Goal: Task Accomplishment & Management: Manage account settings

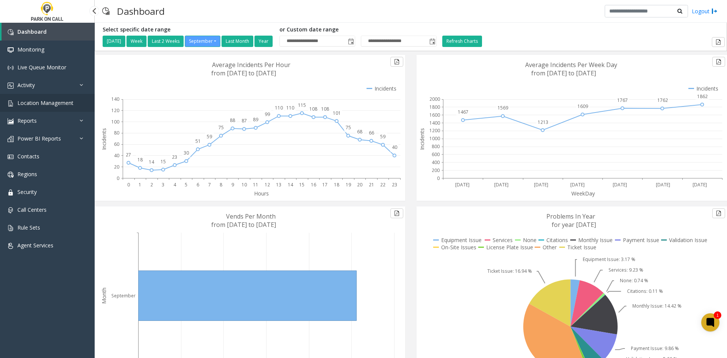
click at [59, 109] on link "Location Management" at bounding box center [47, 103] width 95 height 18
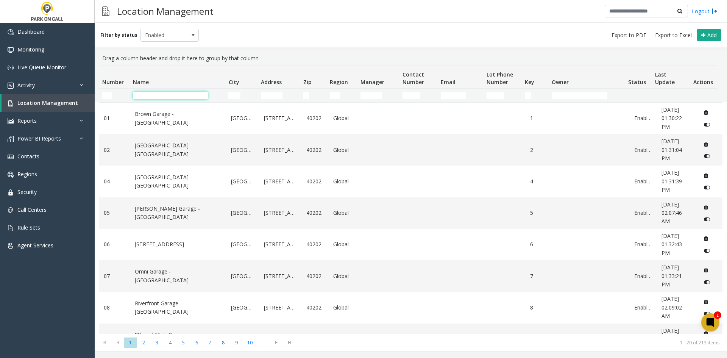
click at [163, 97] on input "Name Filter" at bounding box center [170, 96] width 75 height 8
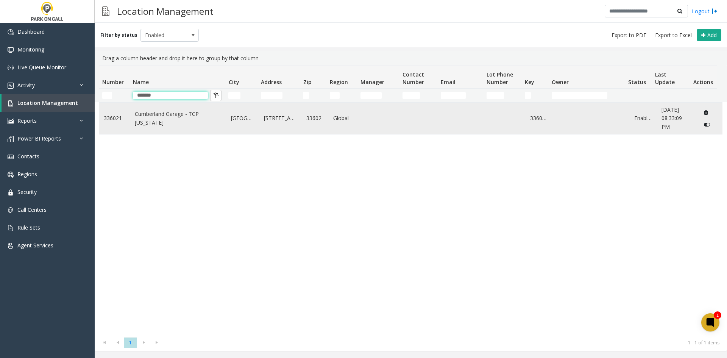
type input "*******"
click at [184, 133] on td "Cumberland Garage - TCP [US_STATE]" at bounding box center [178, 118] width 97 height 31
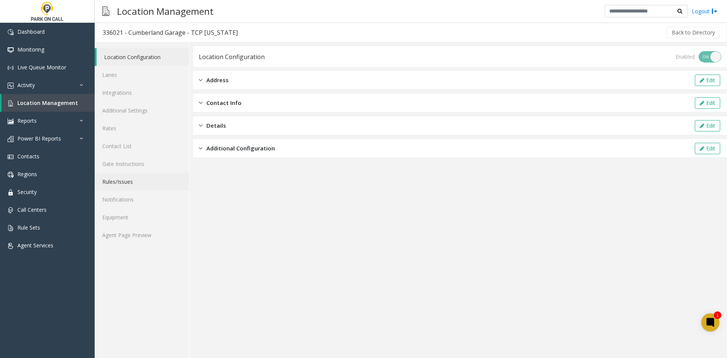
click at [130, 186] on link "Rules/Issues" at bounding box center [142, 182] width 94 height 18
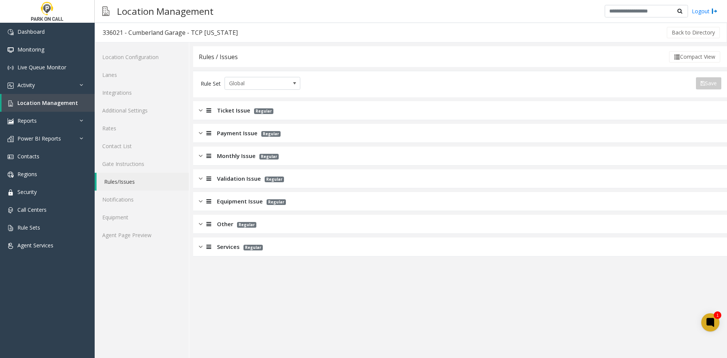
click at [215, 120] on div "Ticket Issue Regular" at bounding box center [460, 110] width 534 height 19
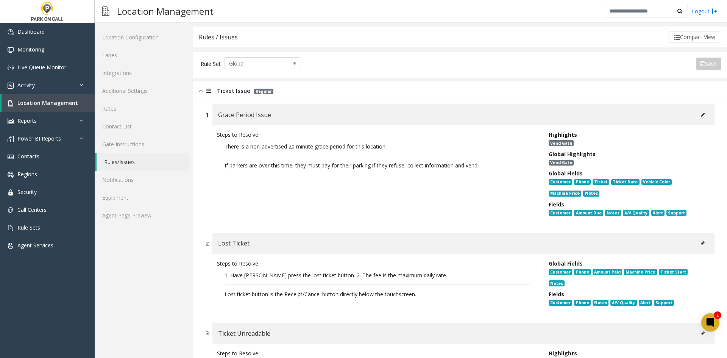
scroll to position [76, 0]
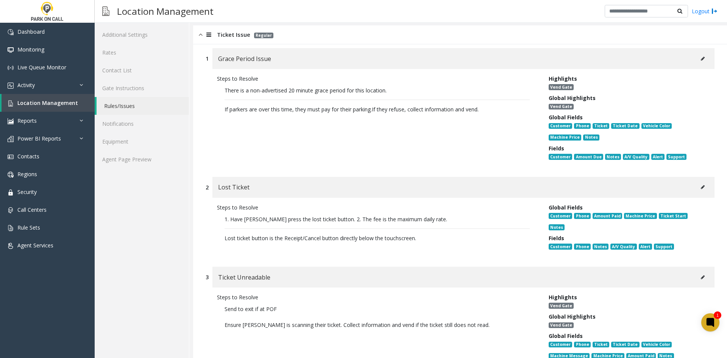
click at [700, 186] on button at bounding box center [703, 186] width 12 height 11
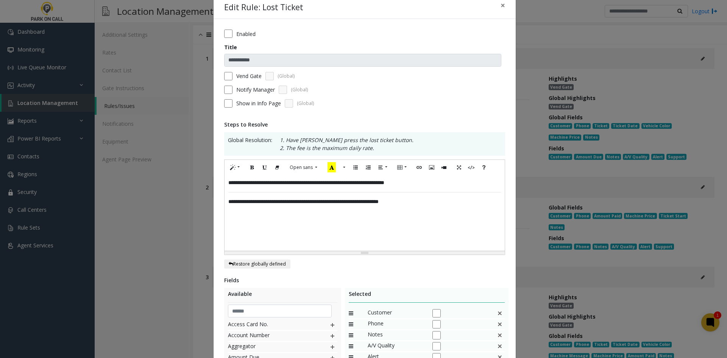
scroll to position [0, 0]
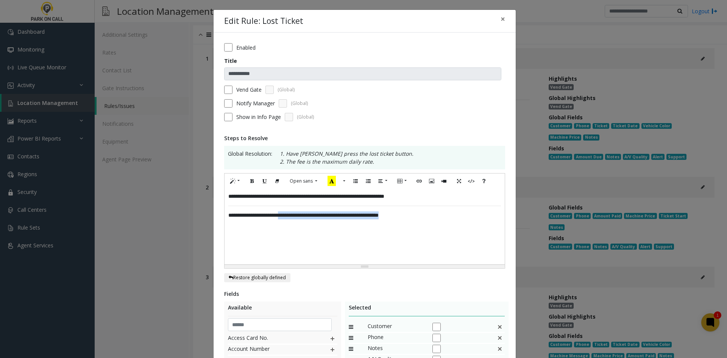
drag, startPoint x: 459, startPoint y: 216, endPoint x: 285, endPoint y: 226, distance: 174.5
click at [285, 226] on div "**********" at bounding box center [365, 227] width 280 height 76
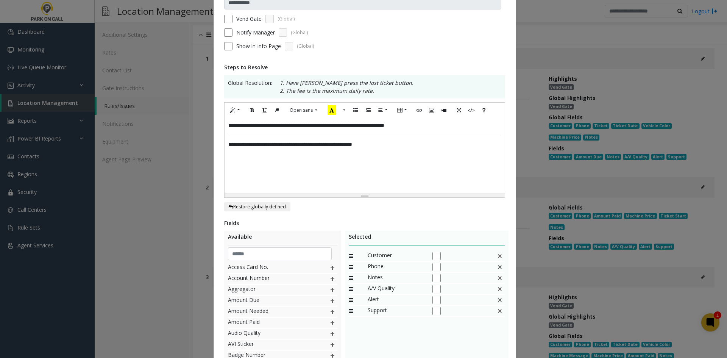
scroll to position [148, 0]
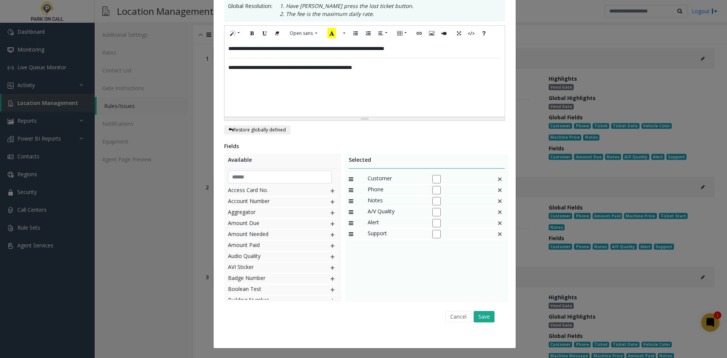
click at [483, 322] on div "Cancel Save" at bounding box center [365, 316] width 270 height 19
click at [483, 320] on button "Save" at bounding box center [484, 316] width 21 height 11
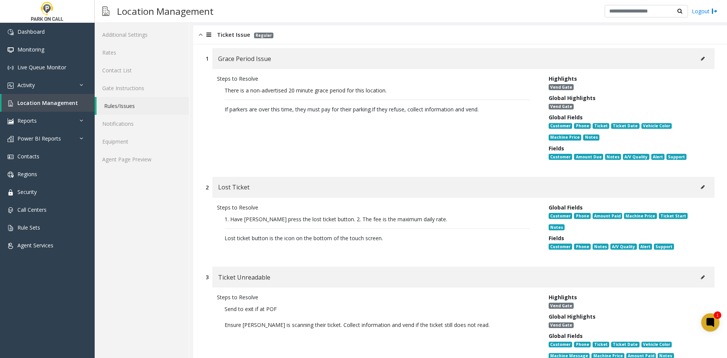
scroll to position [0, 0]
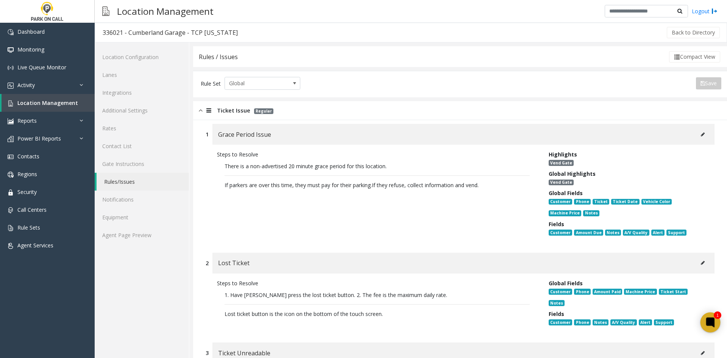
click at [705, 322] on icon at bounding box center [711, 322] width 13 height 13
